Goal: Check status: Check status

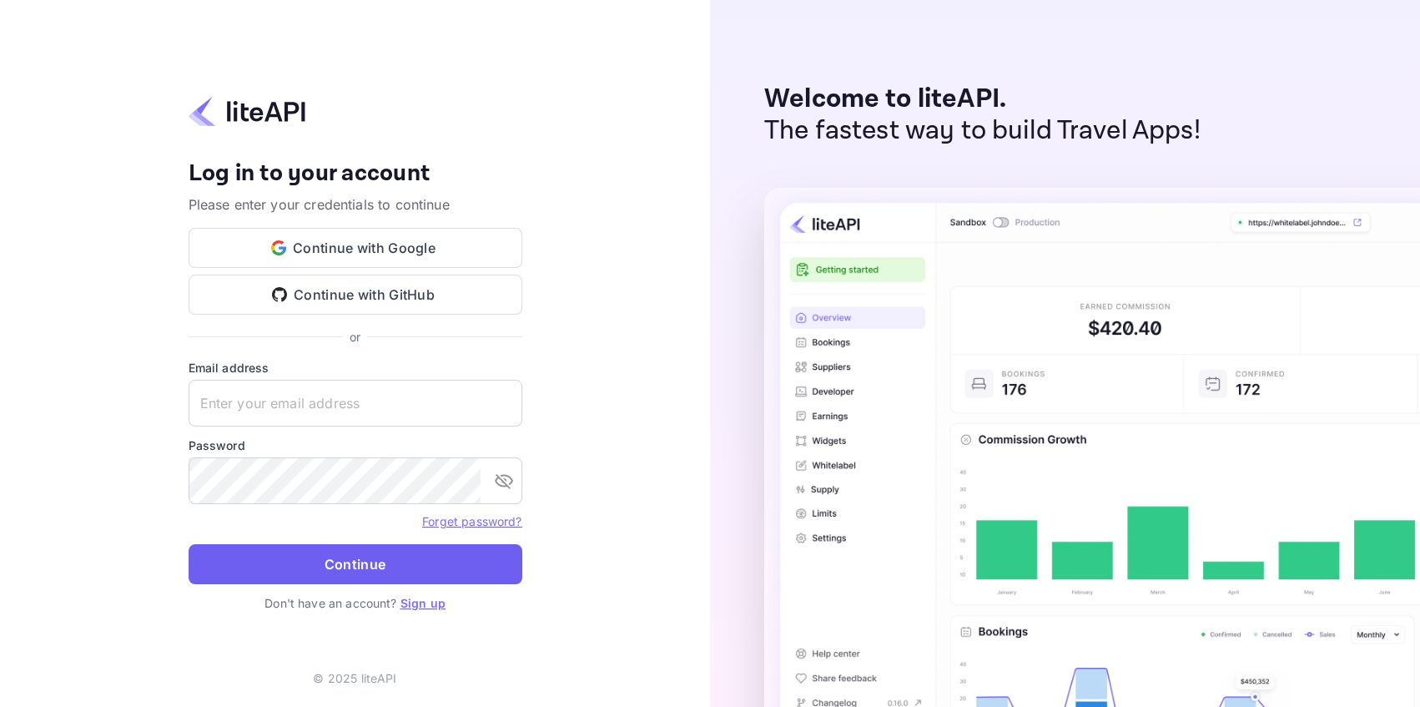
type input "[EMAIL_ADDRESS][DOMAIN_NAME]"
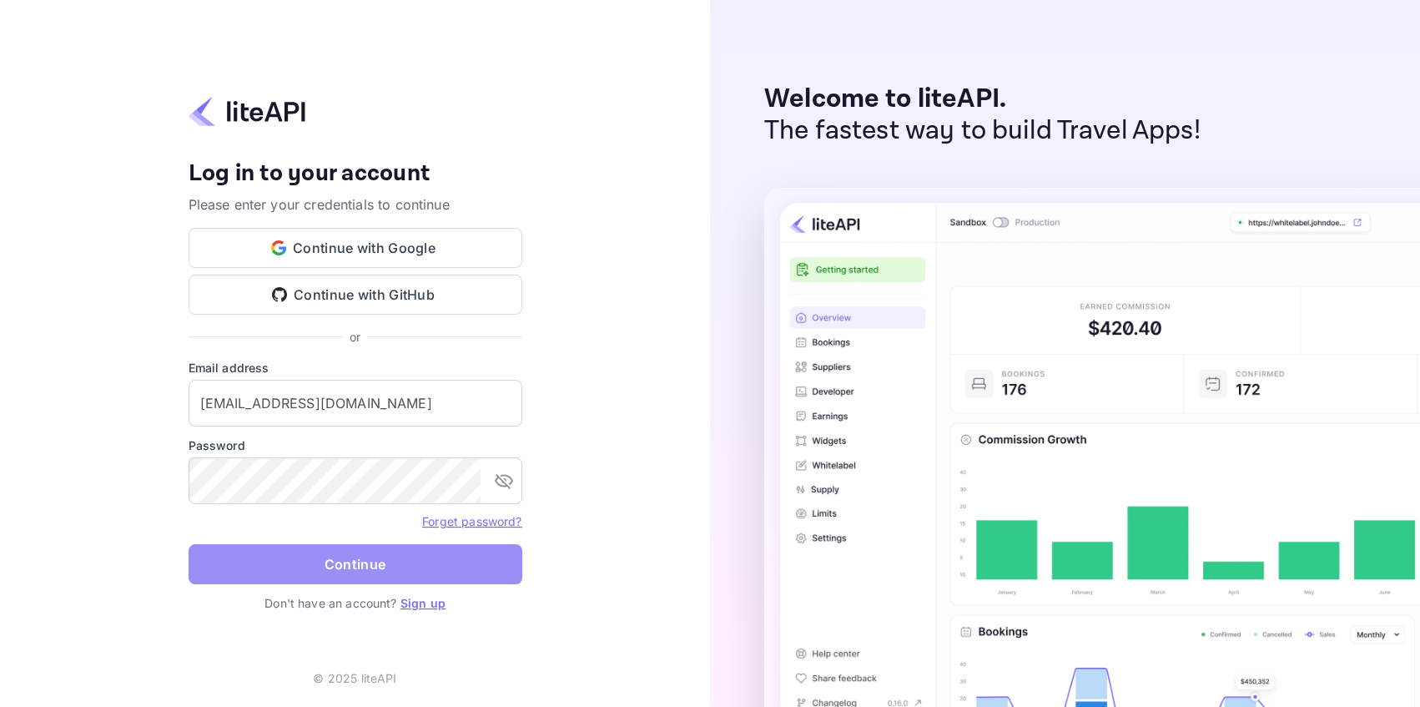
click at [338, 573] on button "Continue" at bounding box center [356, 564] width 334 height 40
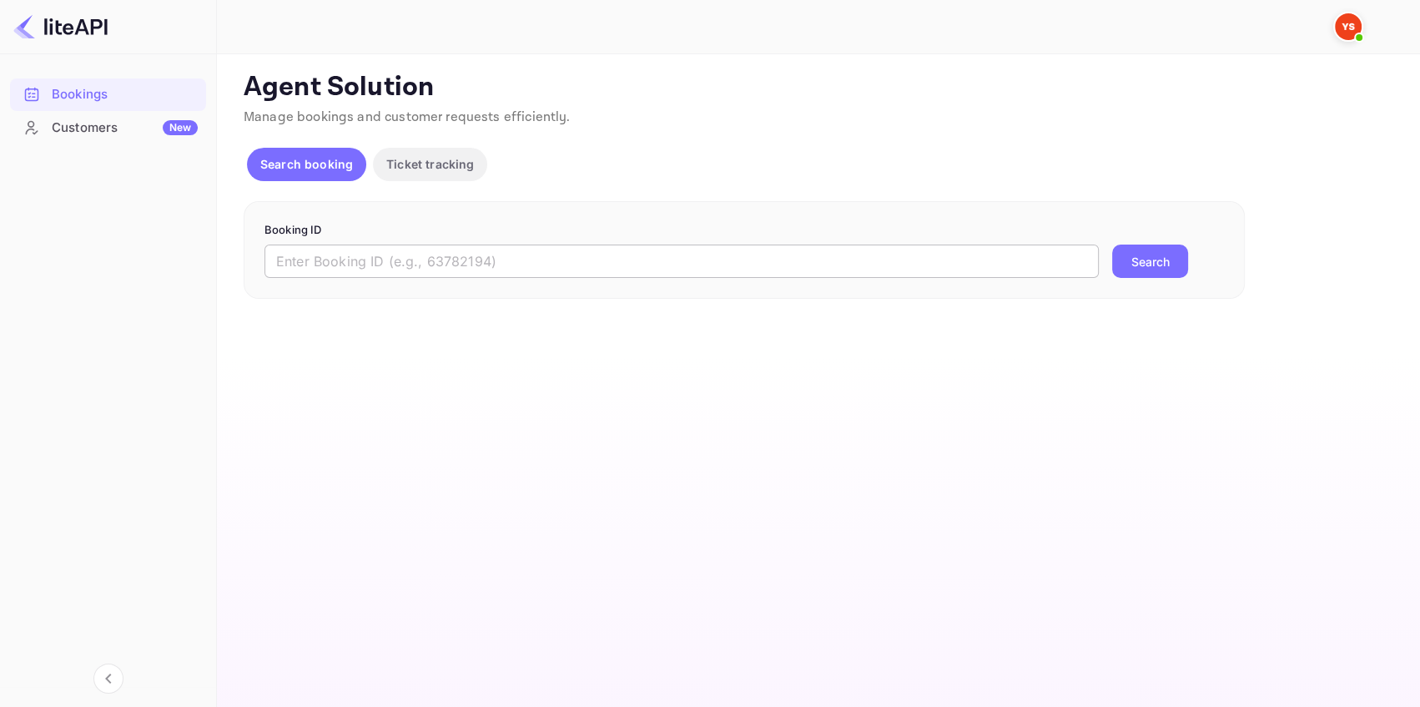
click at [312, 264] on input "text" at bounding box center [681, 260] width 834 height 33
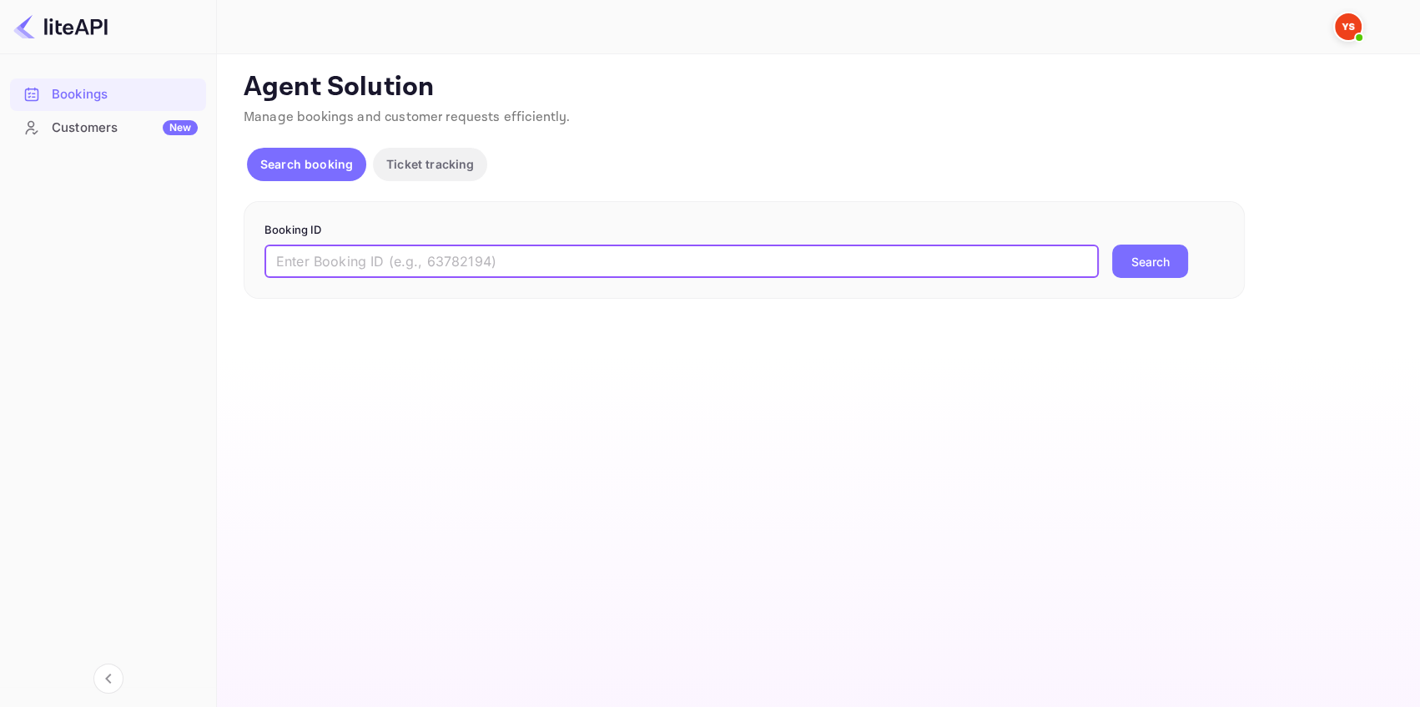
paste input "9207185"
type input "9207185"
click at [1147, 265] on button "Search" at bounding box center [1150, 260] width 76 height 33
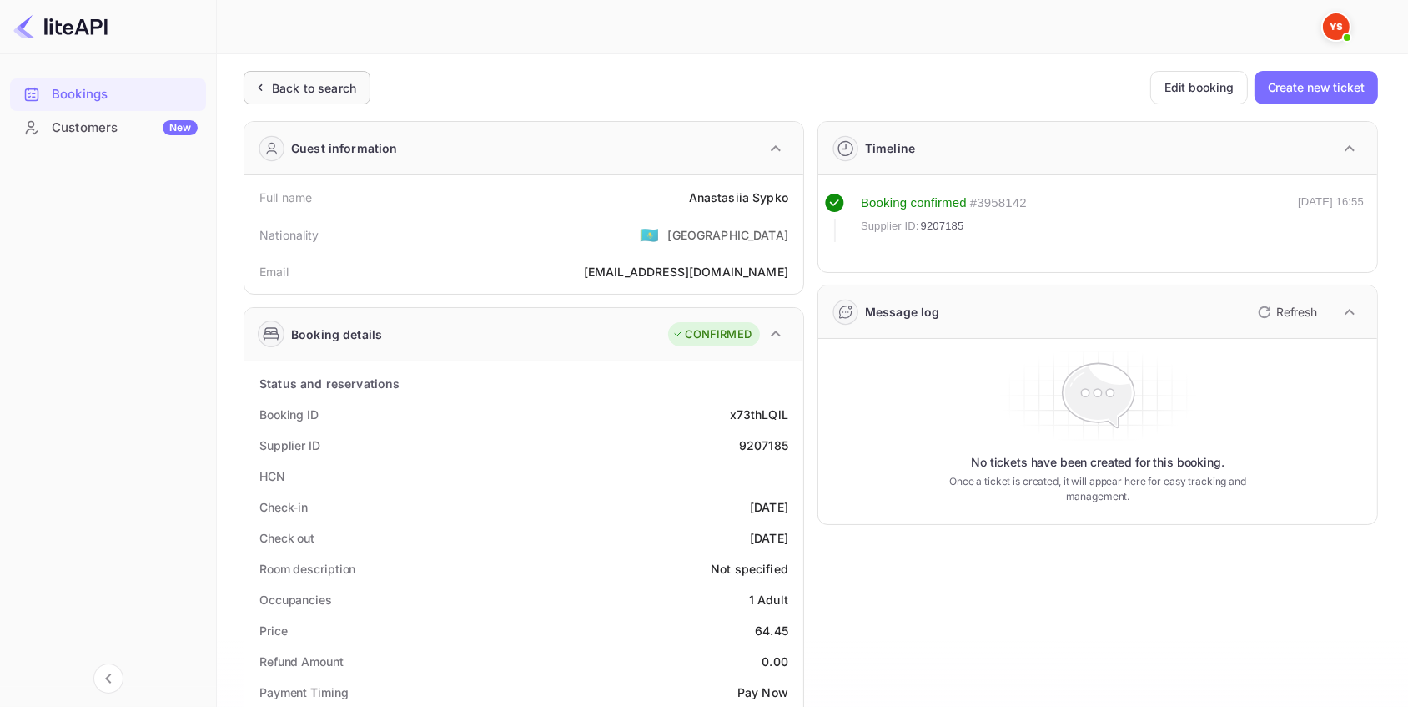
click at [296, 88] on div "Back to search" at bounding box center [314, 88] width 84 height 18
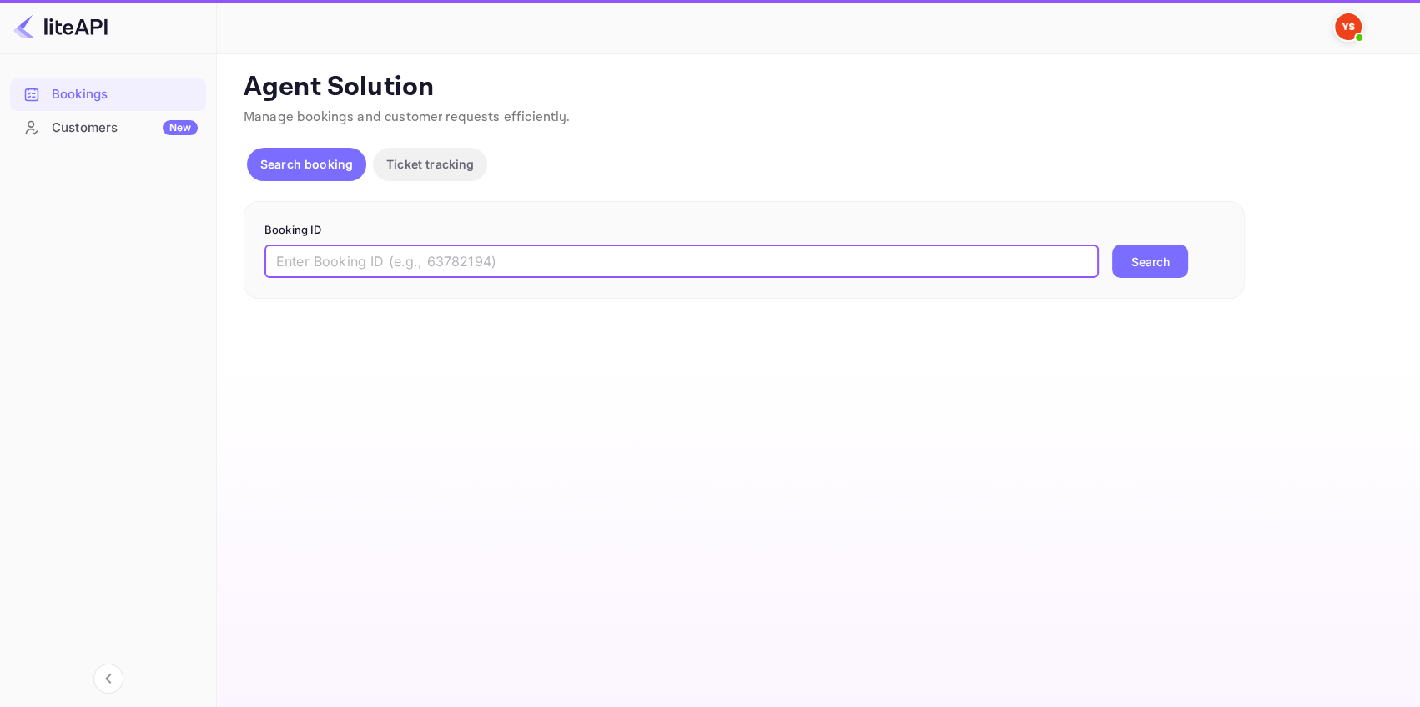
click at [301, 259] on input "text" at bounding box center [681, 260] width 834 height 33
paste input "8895553"
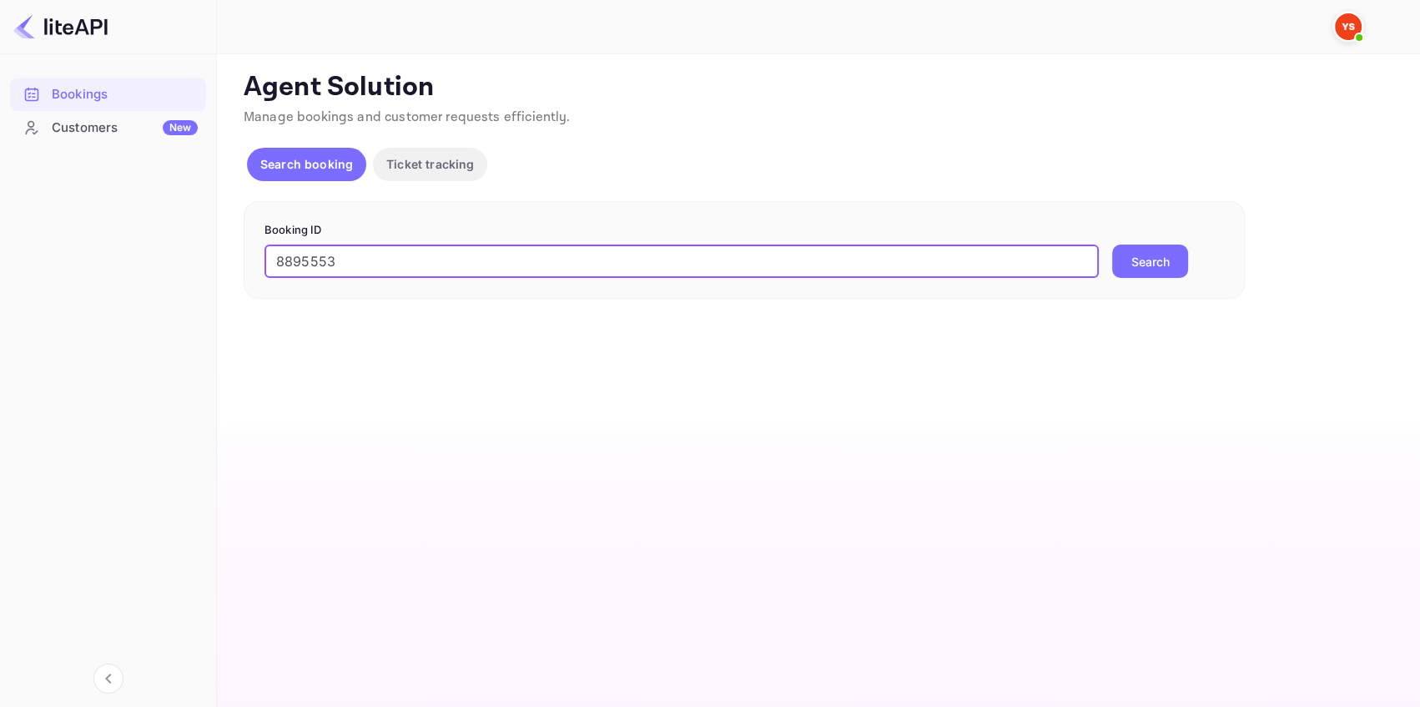
type input "8895553"
click at [1144, 261] on button "Search" at bounding box center [1150, 260] width 76 height 33
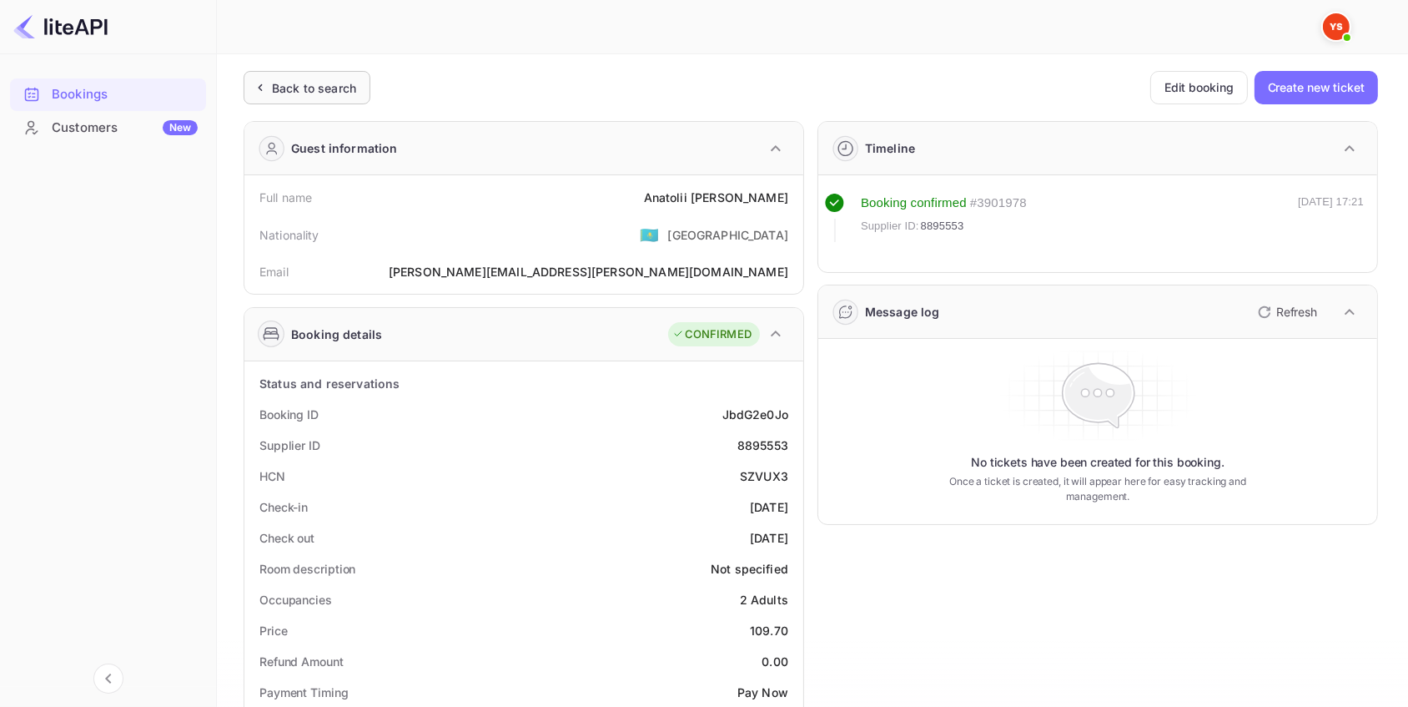
click at [328, 88] on div "Back to search" at bounding box center [314, 88] width 84 height 18
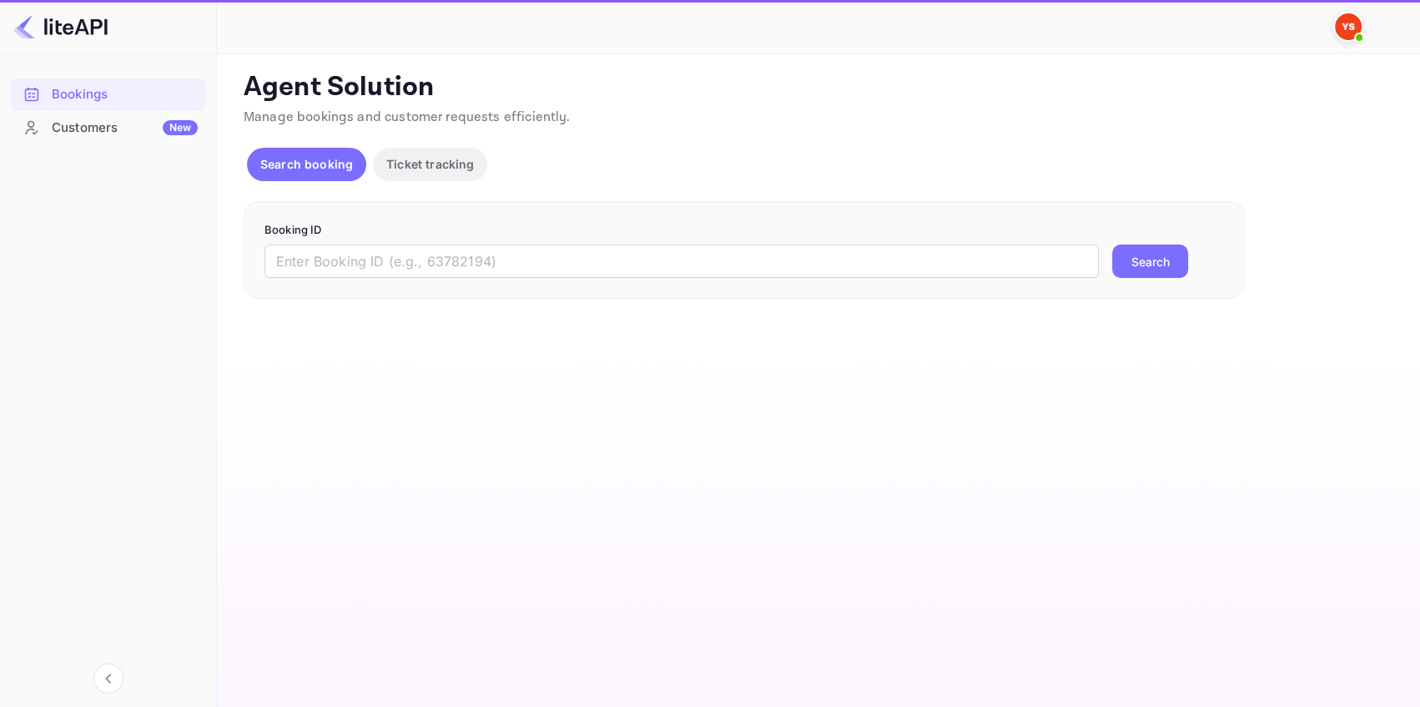
click at [430, 241] on form "Booking ID ​ Search" at bounding box center [743, 250] width 959 height 57
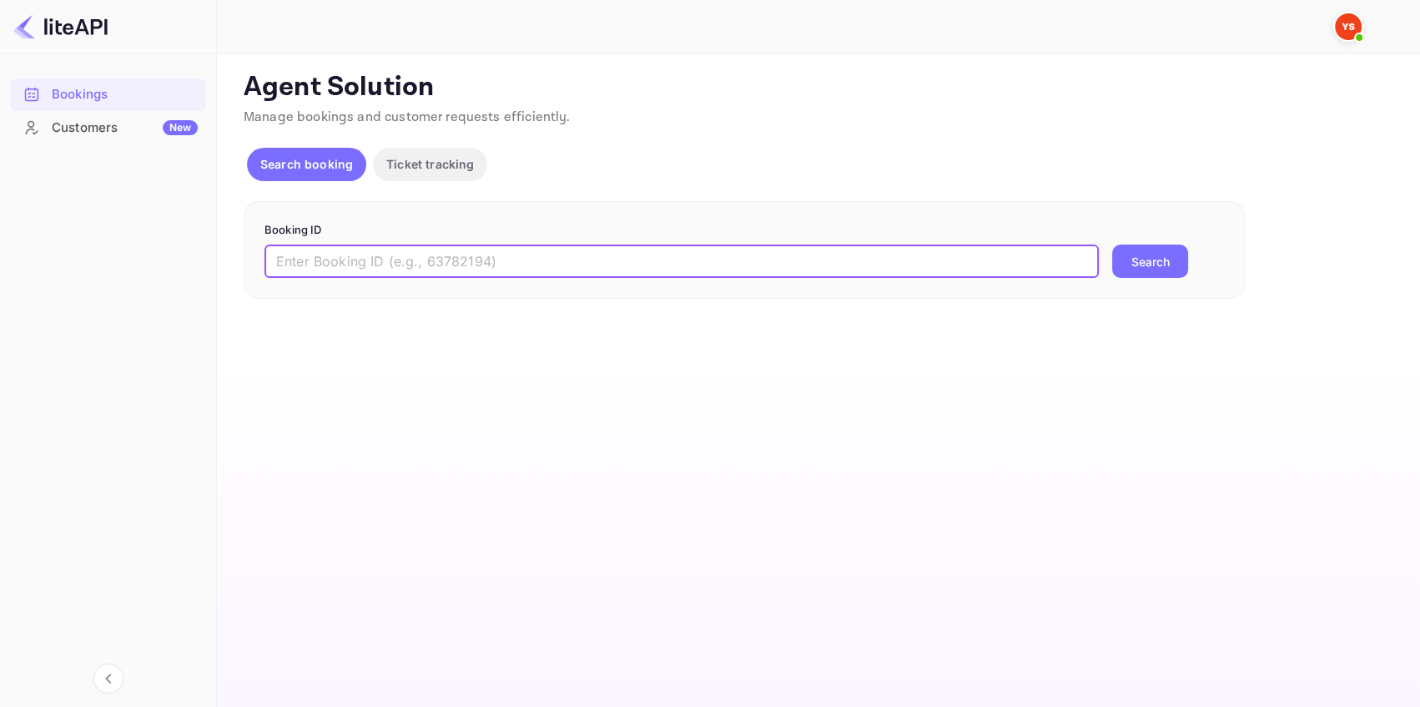
click at [430, 245] on input "text" at bounding box center [681, 260] width 834 height 33
paste input "9207533"
type input "9207533"
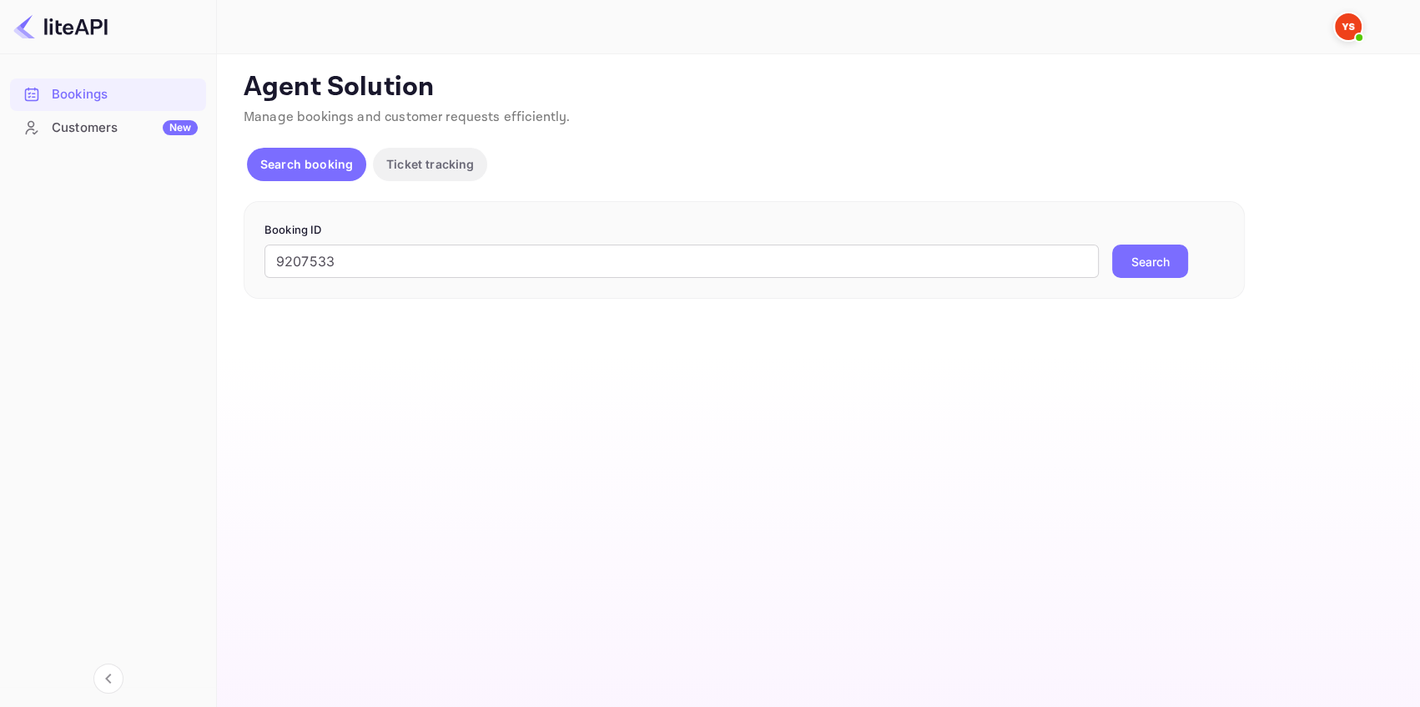
click at [1138, 262] on button "Search" at bounding box center [1150, 260] width 76 height 33
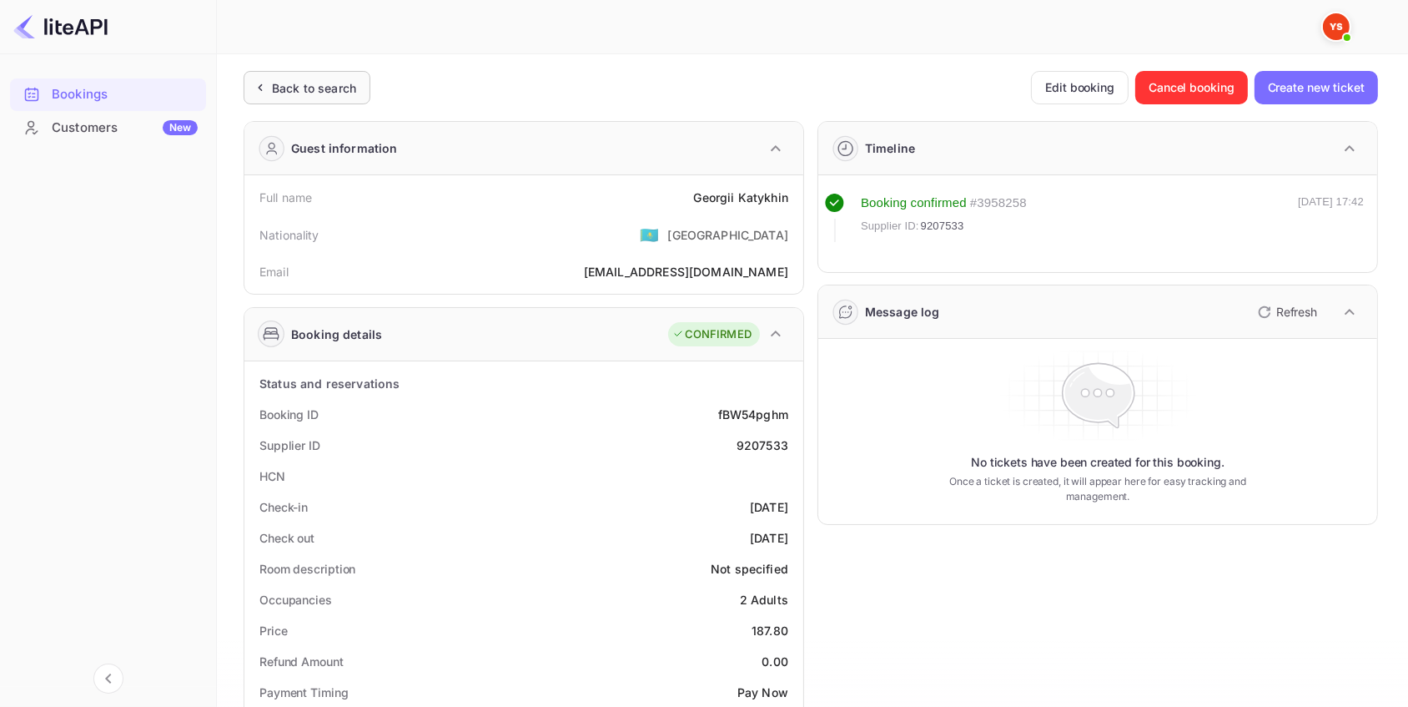
click at [304, 87] on div "Back to search" at bounding box center [314, 88] width 84 height 18
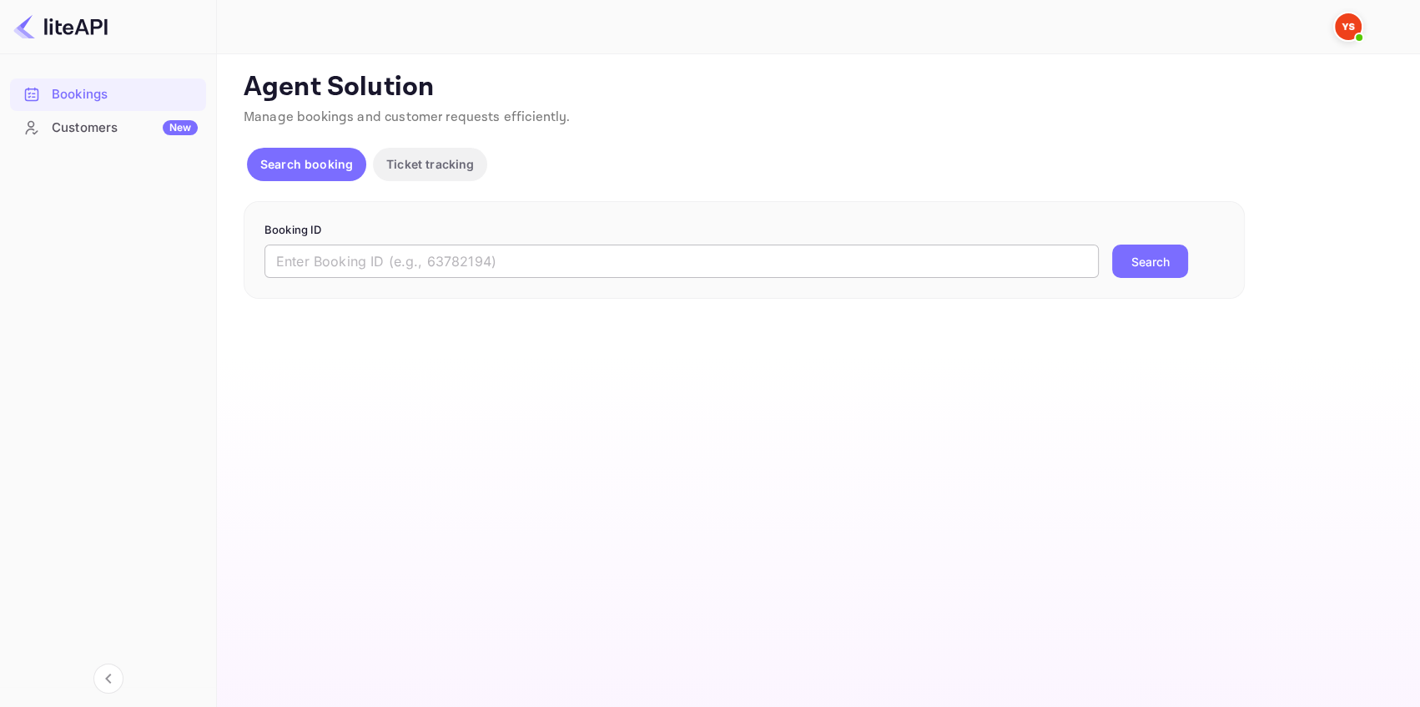
click at [386, 246] on form "Booking ID ​ Search" at bounding box center [743, 250] width 959 height 57
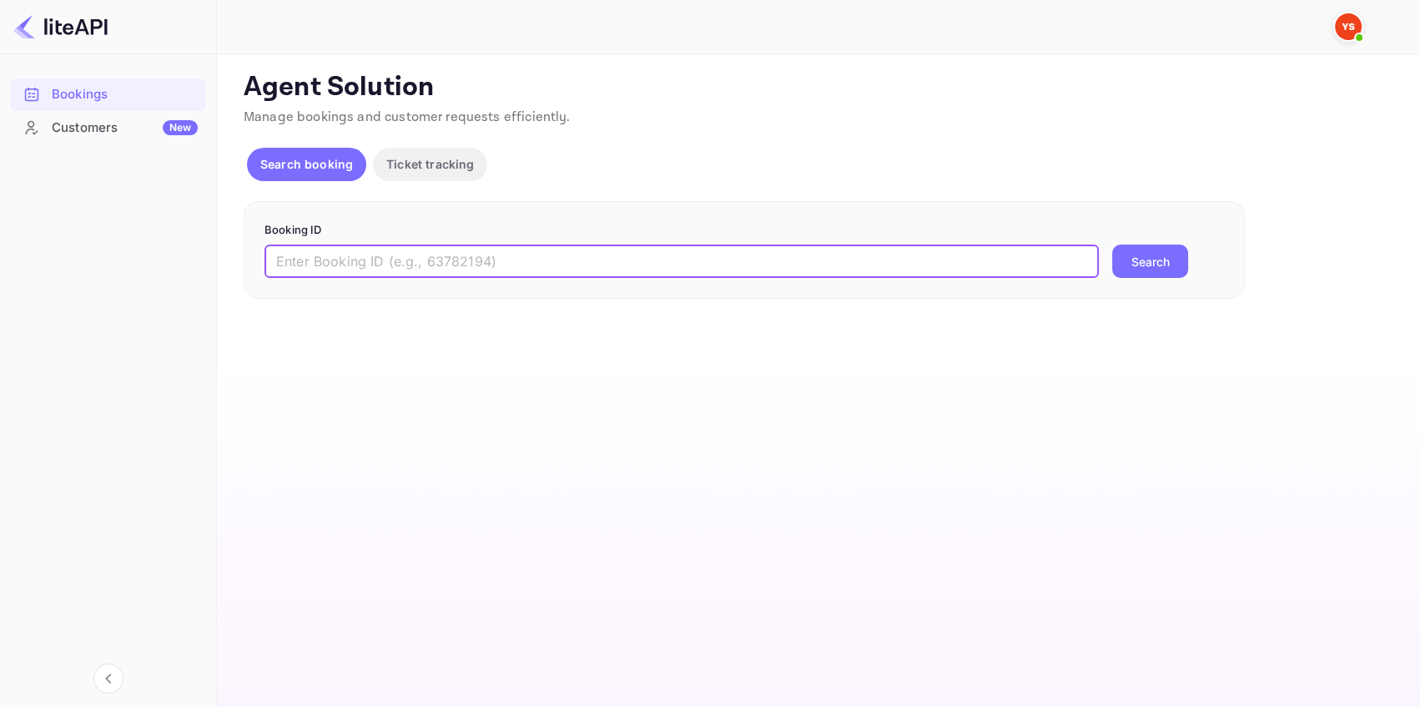
click at [375, 254] on input "text" at bounding box center [681, 260] width 834 height 33
paste input "8654257"
type input "8654257"
click at [1122, 259] on button "Search" at bounding box center [1150, 260] width 76 height 33
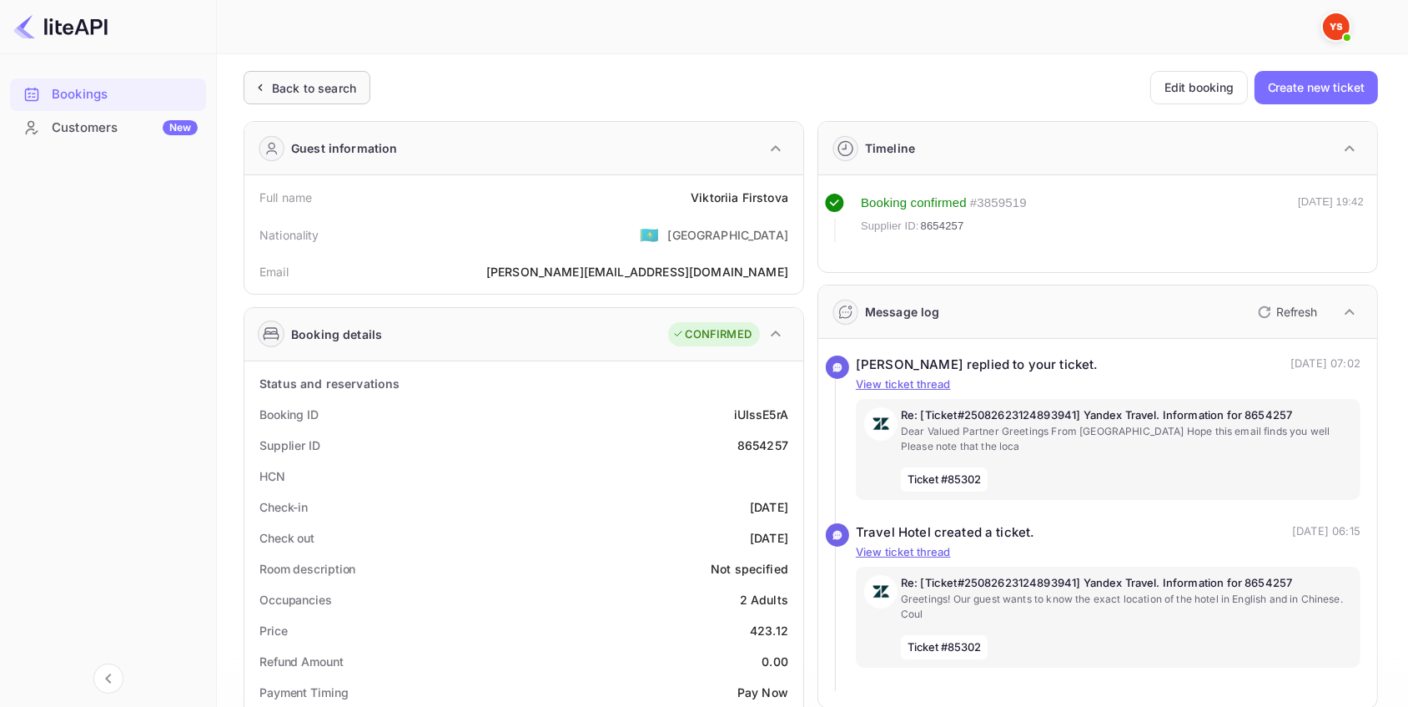
click at [317, 79] on div "Back to search" at bounding box center [314, 88] width 84 height 18
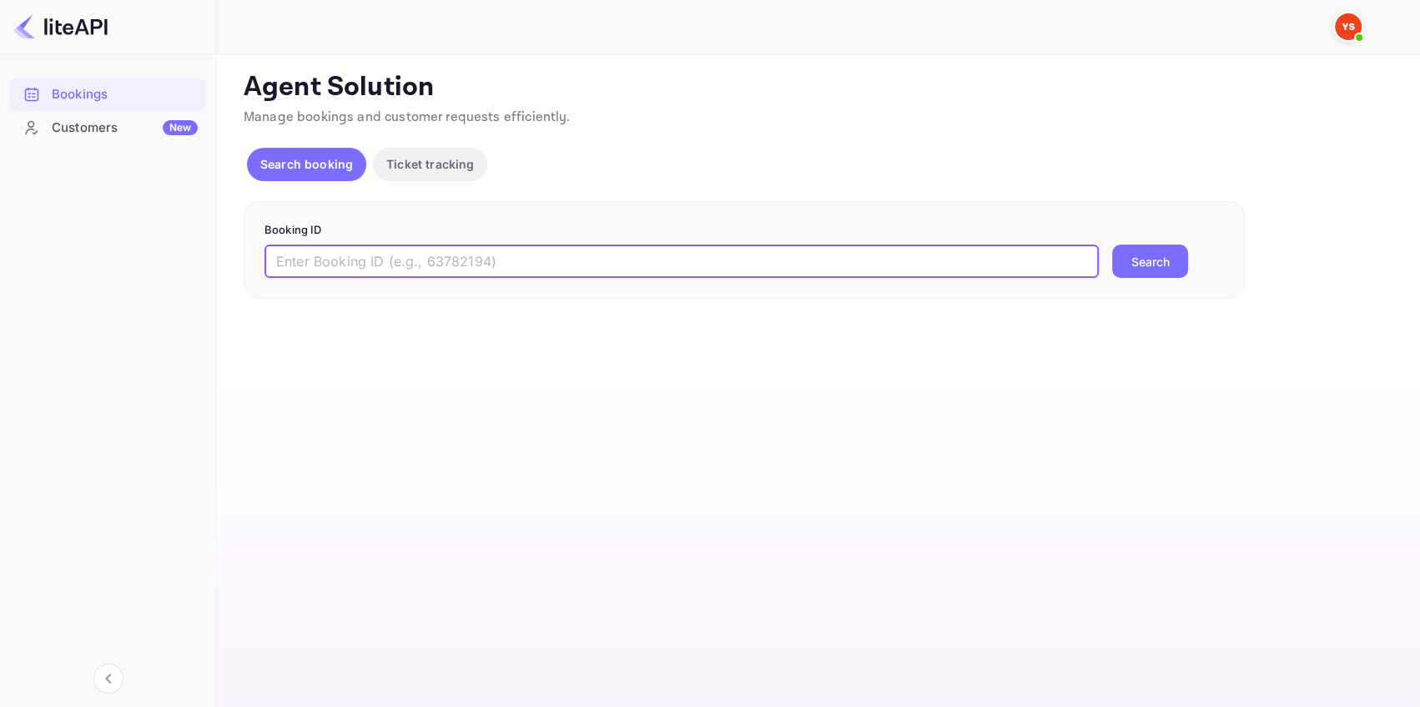
click at [347, 267] on input "text" at bounding box center [681, 260] width 834 height 33
paste input "8969905"
type input "8969905"
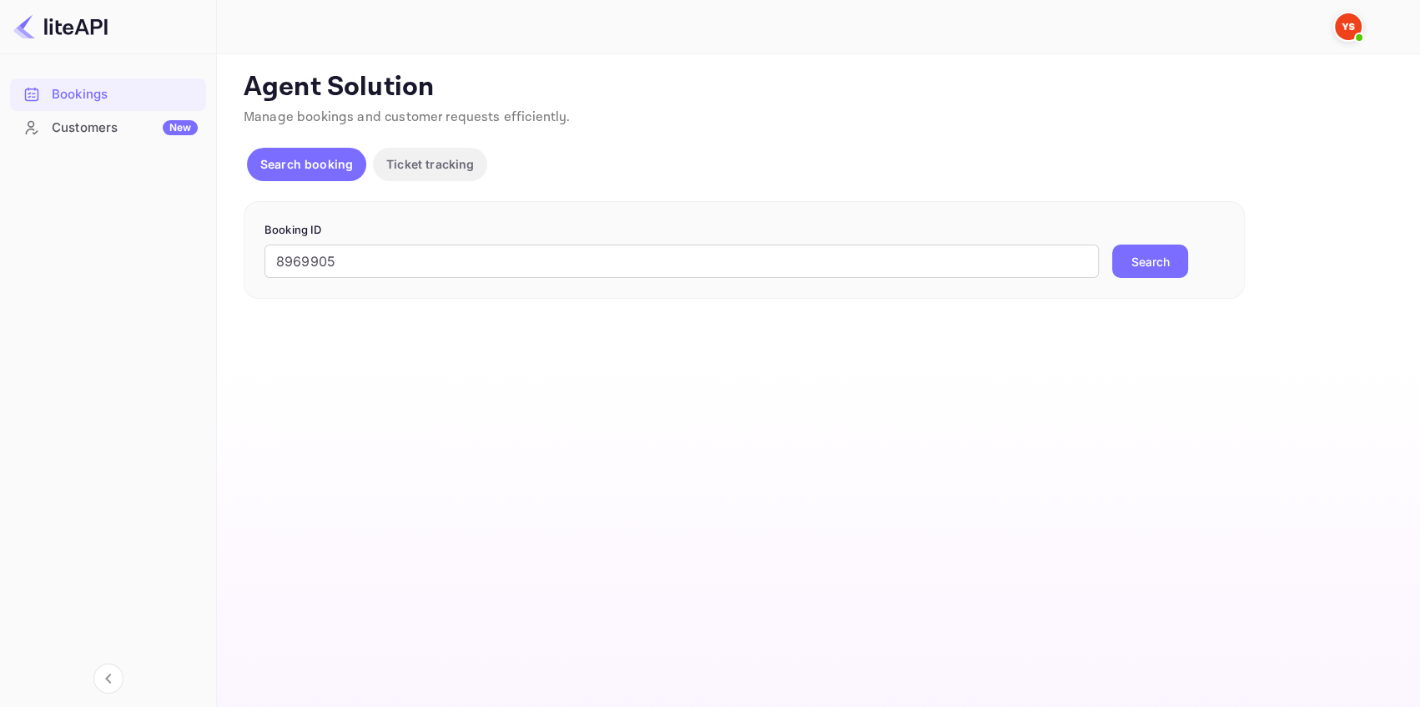
click at [1171, 260] on button "Search" at bounding box center [1150, 260] width 76 height 33
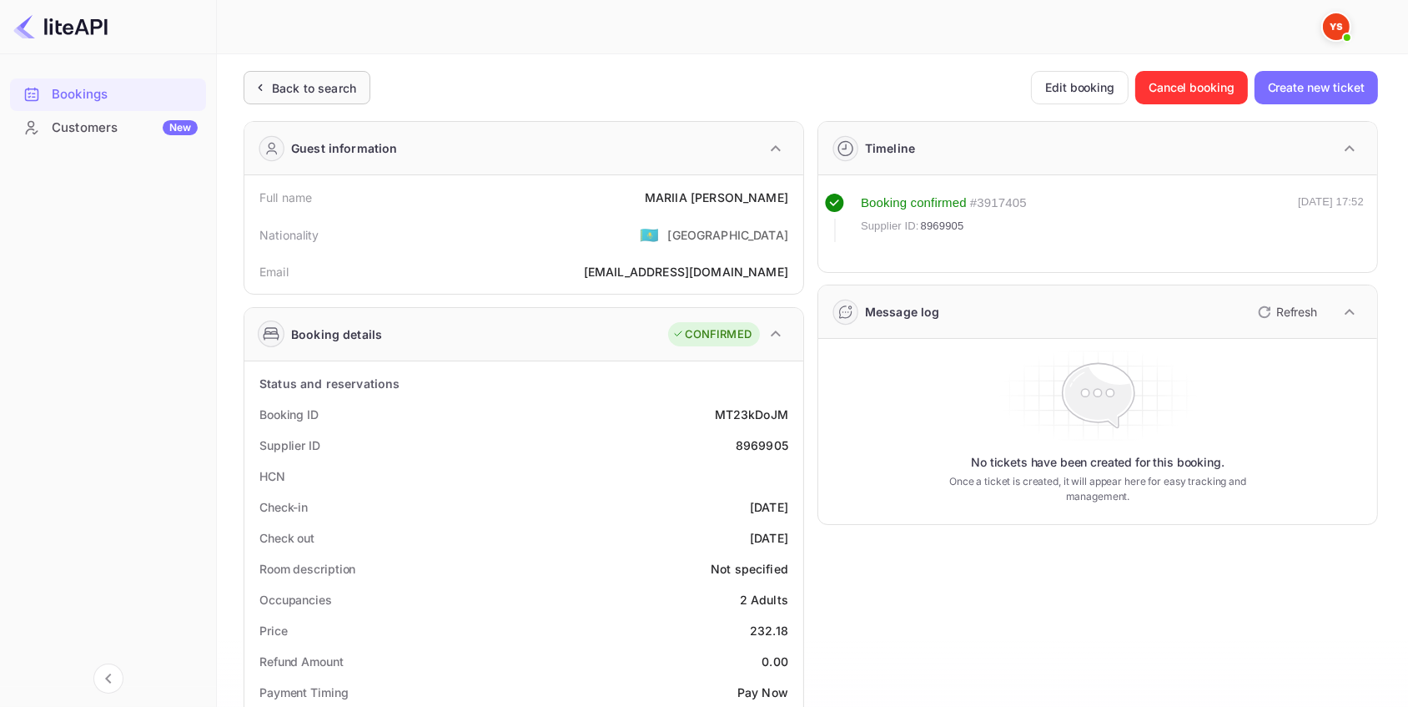
click at [280, 82] on div "Back to search" at bounding box center [314, 88] width 84 height 18
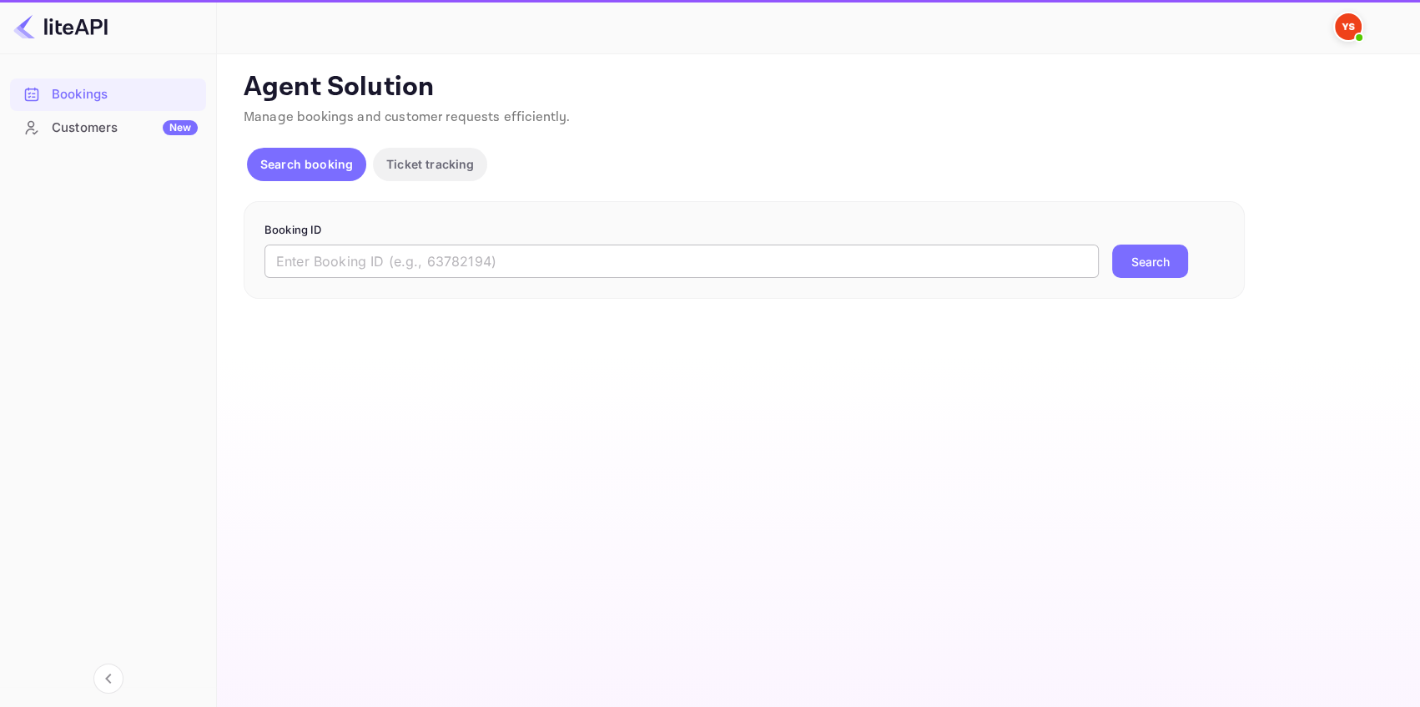
click at [581, 262] on input "text" at bounding box center [681, 260] width 834 height 33
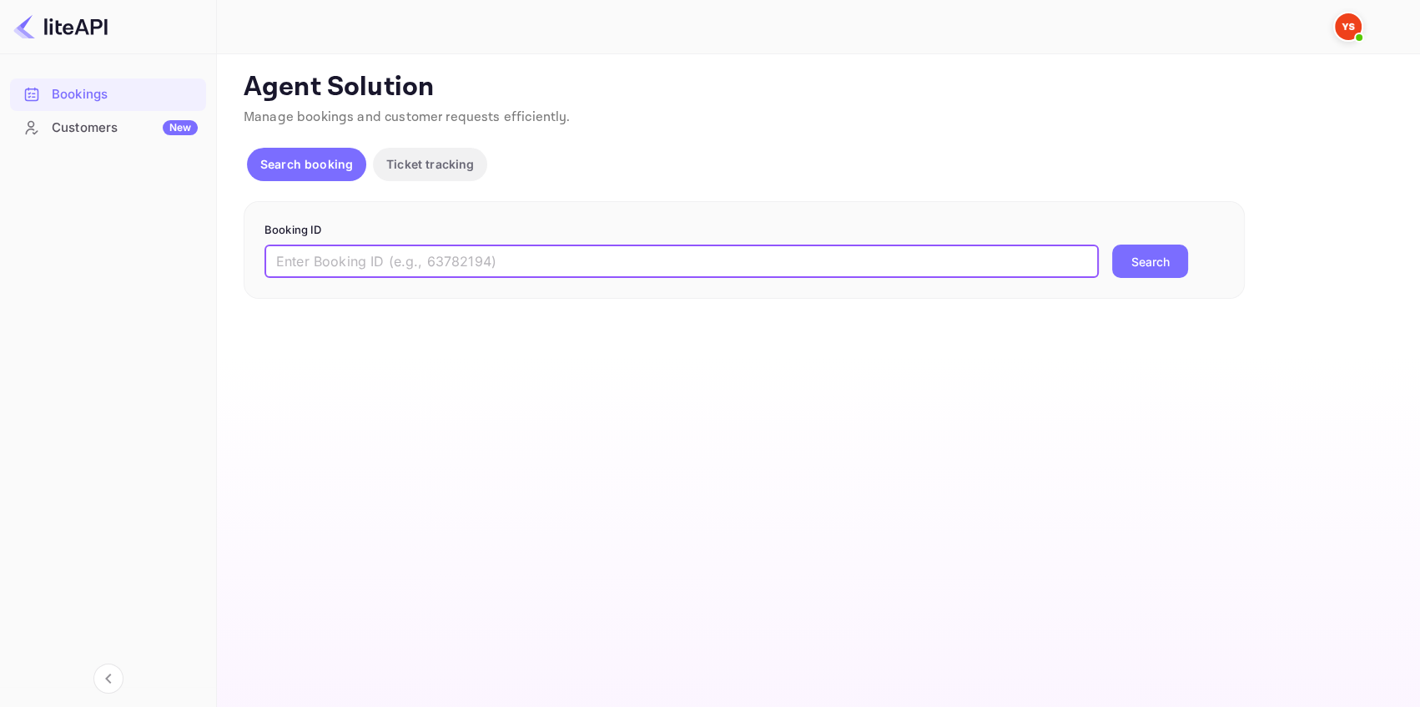
paste input "9215754"
type input "9215754"
click at [1135, 254] on button "Search" at bounding box center [1150, 260] width 76 height 33
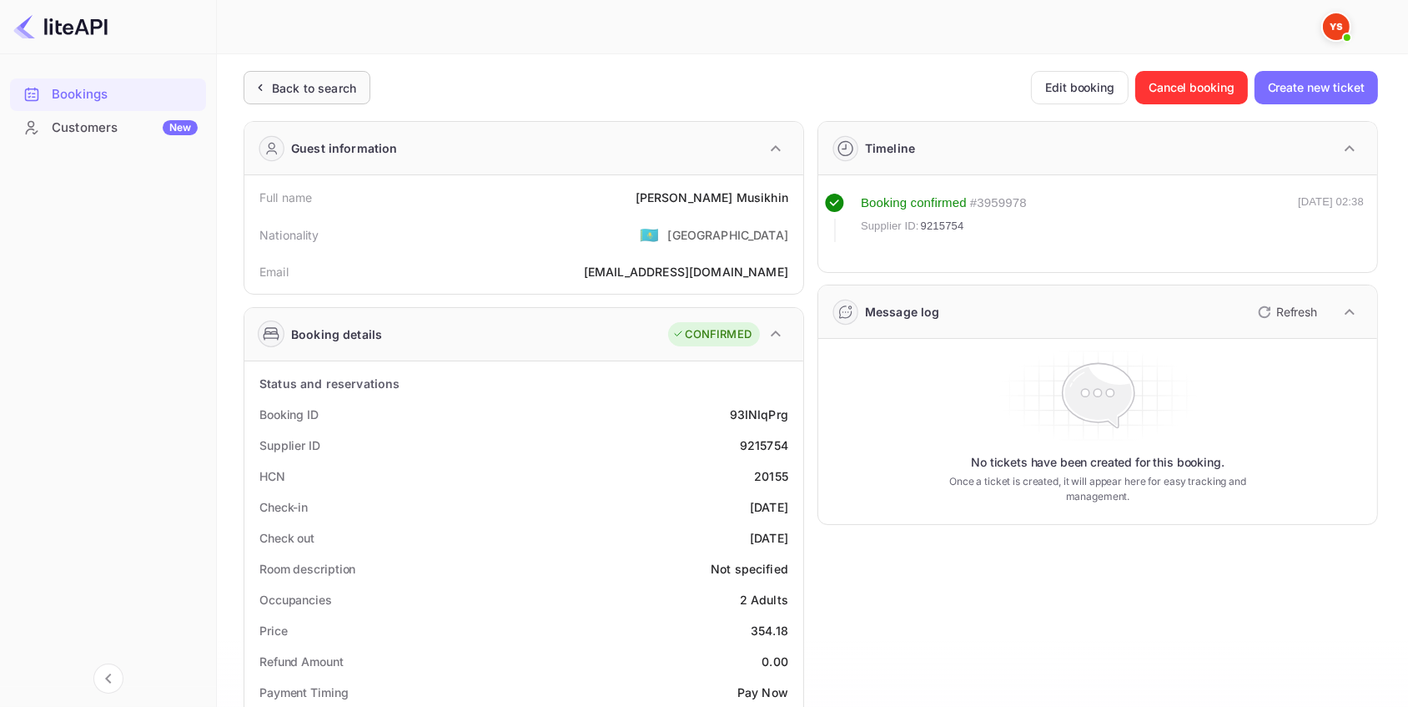
click at [320, 88] on div "Back to search" at bounding box center [314, 88] width 84 height 18
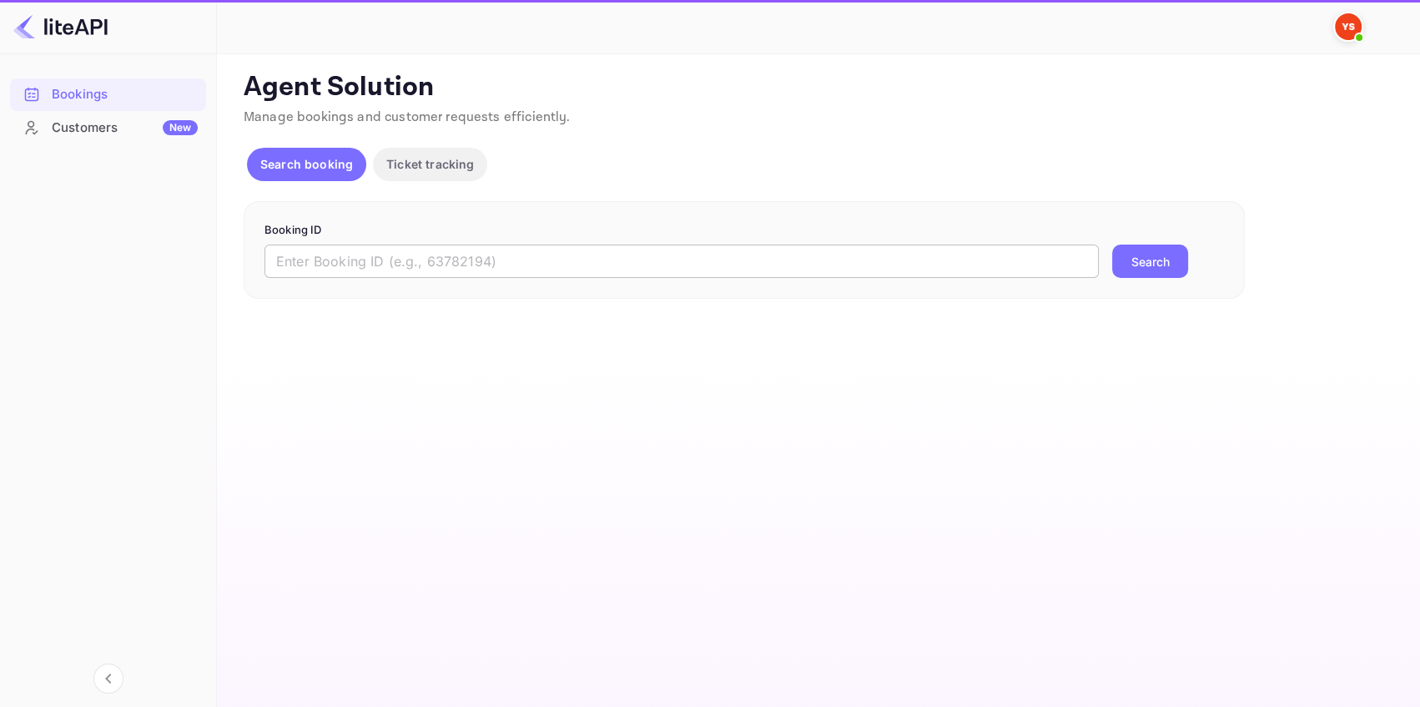
drag, startPoint x: 526, startPoint y: 269, endPoint x: 542, endPoint y: 267, distance: 15.9
click at [526, 268] on input "text" at bounding box center [681, 260] width 834 height 33
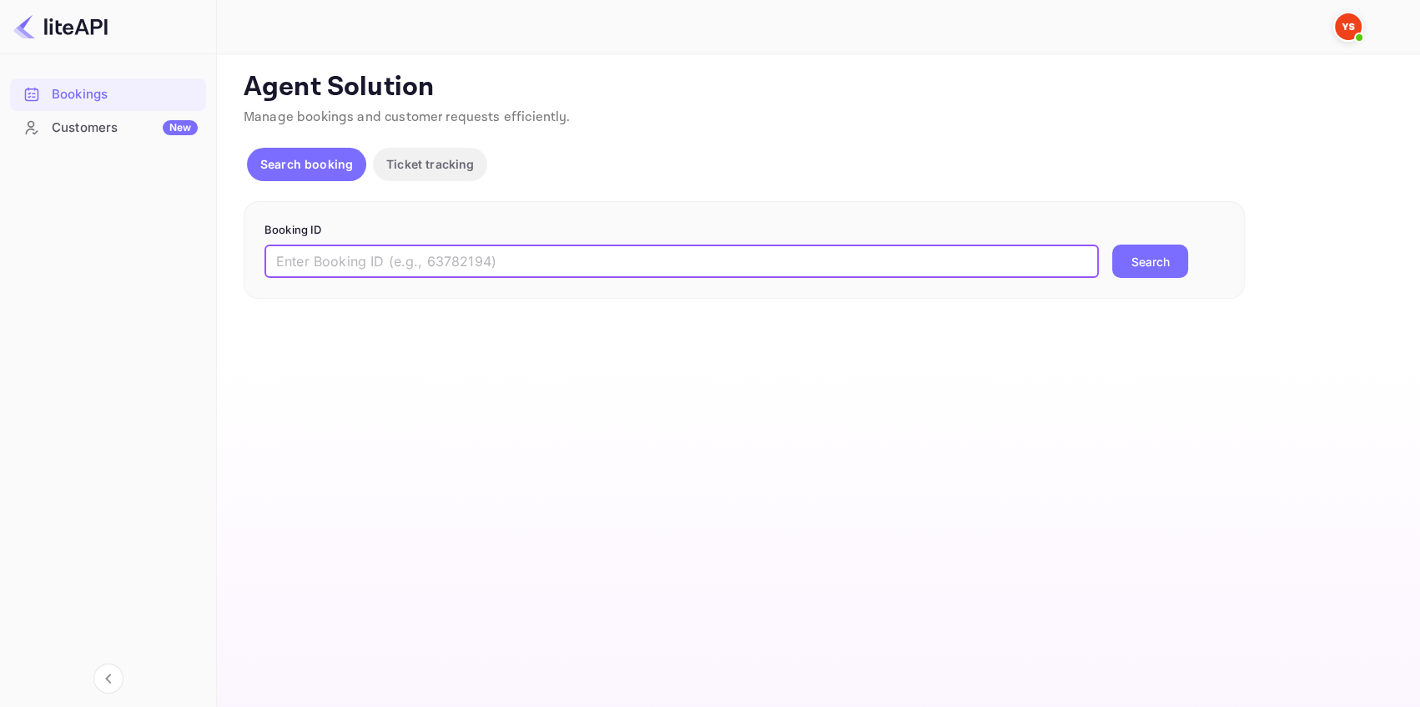
paste input "8661903"
type input "8661903"
click at [1163, 264] on button "Search" at bounding box center [1150, 260] width 76 height 33
